Goal: Go to known website: Access a specific website the user already knows

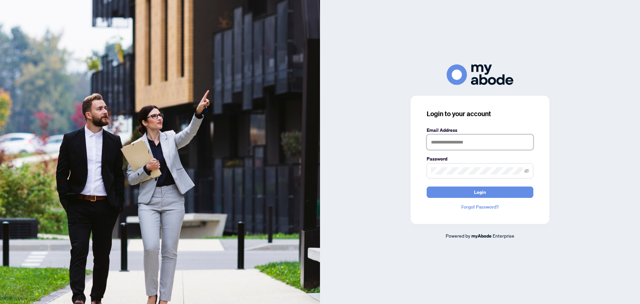
type input "**********"
click at [465, 193] on button "Login" at bounding box center [480, 191] width 107 height 11
